Goal: Transaction & Acquisition: Purchase product/service

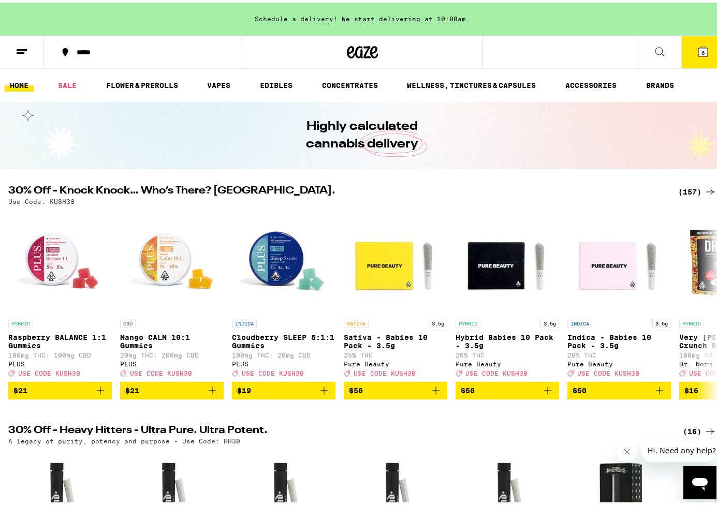
click at [690, 187] on div "(157)" at bounding box center [697, 189] width 38 height 12
click at [701, 49] on span "6" at bounding box center [702, 50] width 3 height 6
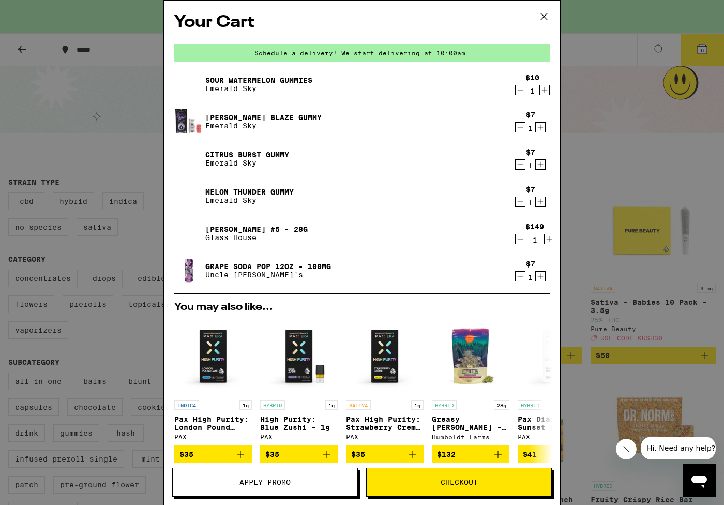
click at [128, 153] on div "Your Cart Schedule a delivery! We start delivering at 10:00am. Sour Watermelon …" at bounding box center [362, 252] width 724 height 505
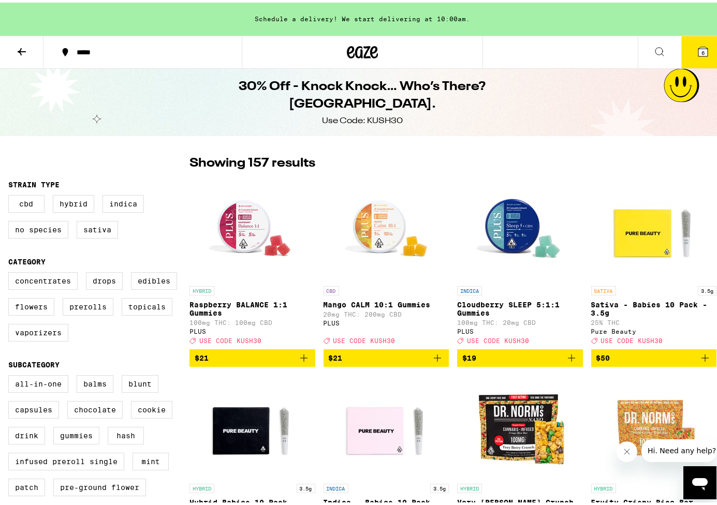
click at [681, 52] on button "6" at bounding box center [702, 50] width 43 height 32
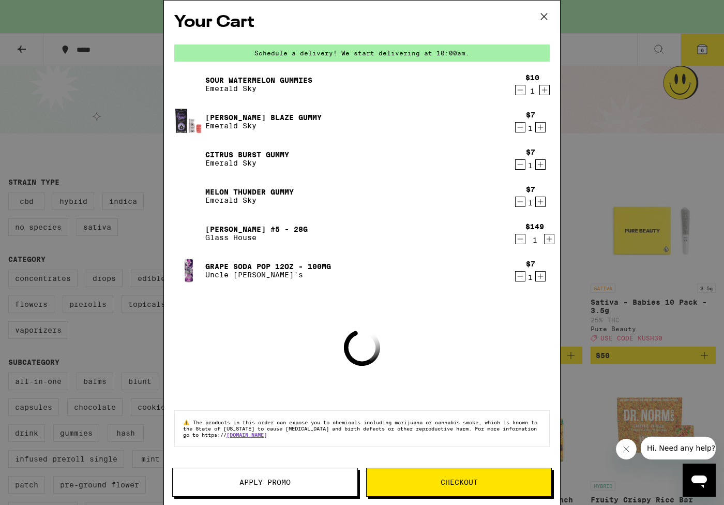
click at [281, 472] on button "Apply Promo" at bounding box center [265, 482] width 186 height 29
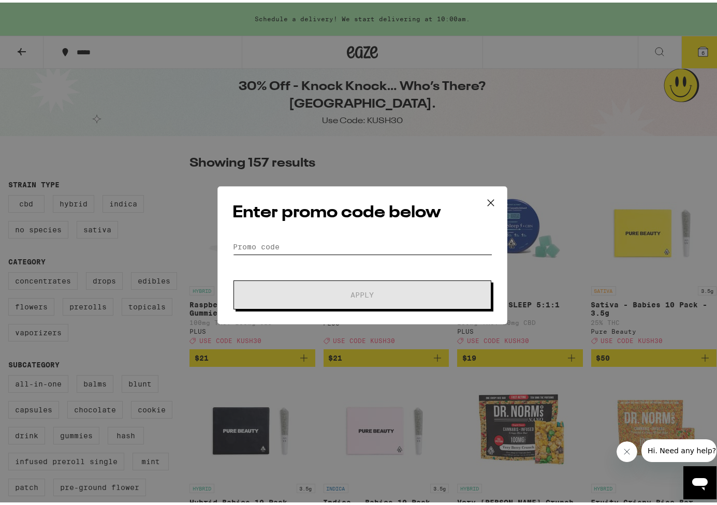
click at [312, 242] on input "Promo Code" at bounding box center [362, 244] width 260 height 16
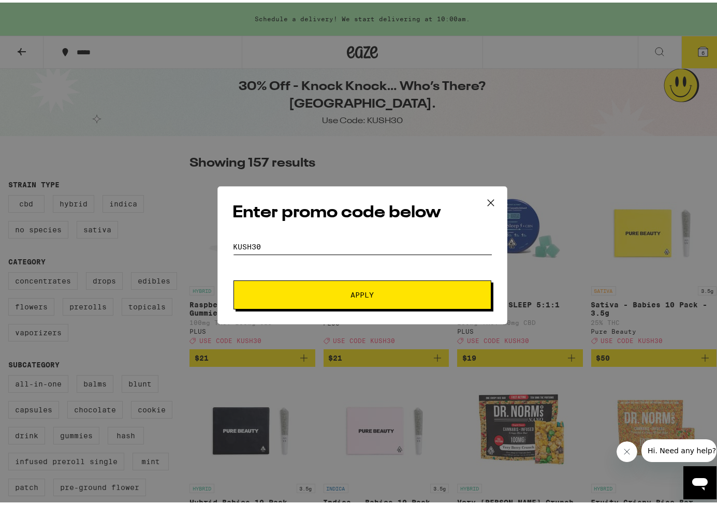
type input "kush30"
click at [358, 292] on button "Apply" at bounding box center [362, 292] width 258 height 29
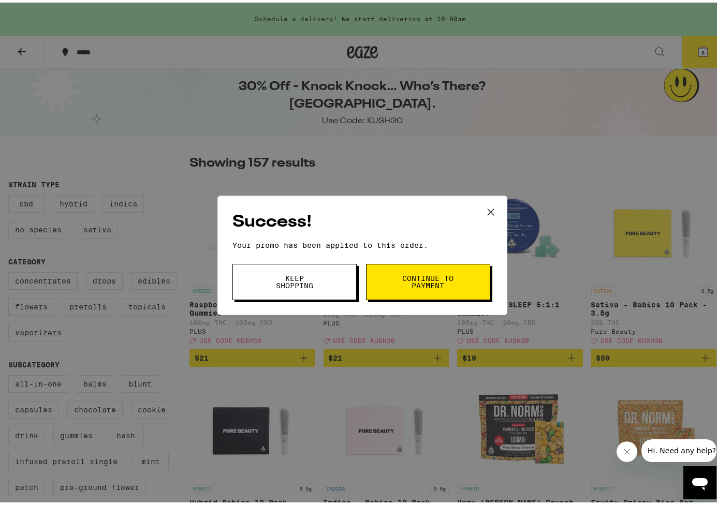
click at [443, 272] on span "Continue to payment" at bounding box center [428, 279] width 53 height 14
